Goal: Task Accomplishment & Management: Use online tool/utility

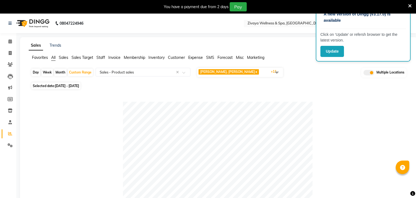
select select "full_report"
select select "csv"
click at [128, 21] on nav "08047224946 Select Location × Zivaya Wellness & Spa, [GEOGRAPHIC_DATA] Airport …" at bounding box center [208, 23] width 416 height 19
click at [250, 75] on span "[PERSON_NAME], [PERSON_NAME] x ZIVAYA SPA LE MERIDIEN GURUGRAM, M.G. Road x [GE…" at bounding box center [240, 72] width 86 height 9
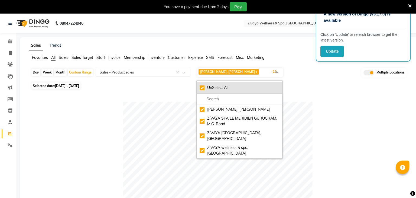
click at [237, 86] on div "UnSelect All" at bounding box center [240, 88] width 80 height 6
checkbox input "false"
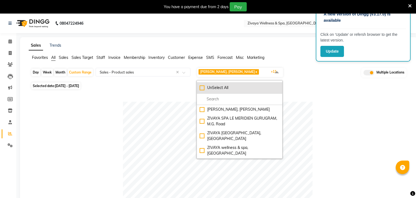
checkbox input "false"
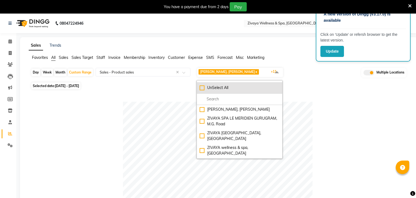
checkbox input "false"
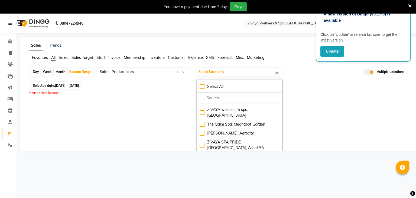
scroll to position [37, 0]
click at [239, 122] on div "The Qalm Spa, Meghdoot Garden" at bounding box center [240, 125] width 80 height 6
checkbox input "true"
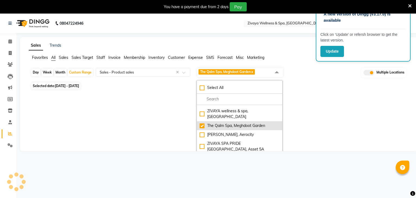
select select "full_report"
select select "csv"
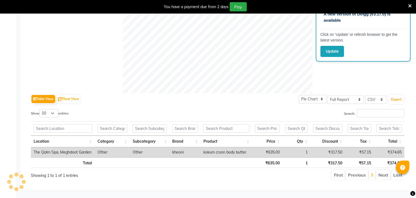
scroll to position [0, 0]
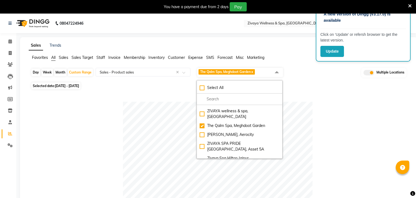
click at [77, 86] on span "[DATE] - [DATE]" at bounding box center [67, 86] width 24 height 4
select select "8"
select select "2025"
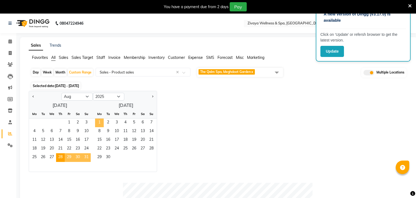
click at [100, 121] on span "1" at bounding box center [99, 122] width 9 height 9
select select "9"
click at [194, 101] on div "Jan Feb Mar Apr May Jun [DATE] Aug Sep Oct Nov [DATE] 2016 2017 2018 2019 2020 …" at bounding box center [219, 131] width 380 height 81
click at [35, 72] on div "Day" at bounding box center [35, 72] width 9 height 8
select select "9"
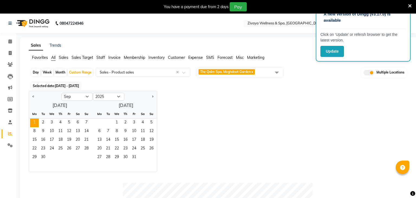
select select "2025"
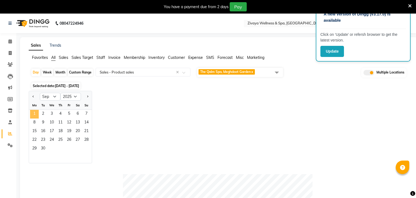
click at [30, 116] on span "1" at bounding box center [34, 114] width 9 height 9
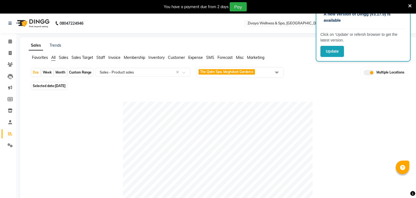
click at [244, 76] on span "The Qalm Spa, Meghdoot Garden x" at bounding box center [240, 72] width 86 height 9
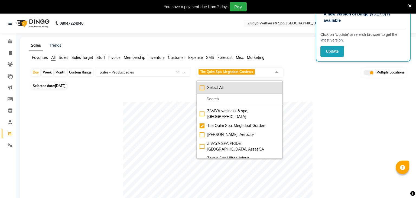
click at [227, 89] on div "Select All" at bounding box center [240, 88] width 80 height 6
checkbox input "true"
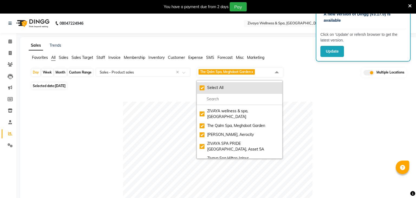
checkbox input "true"
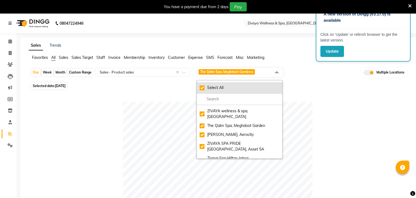
checkbox input "true"
